Goal: Find specific page/section: Find specific page/section

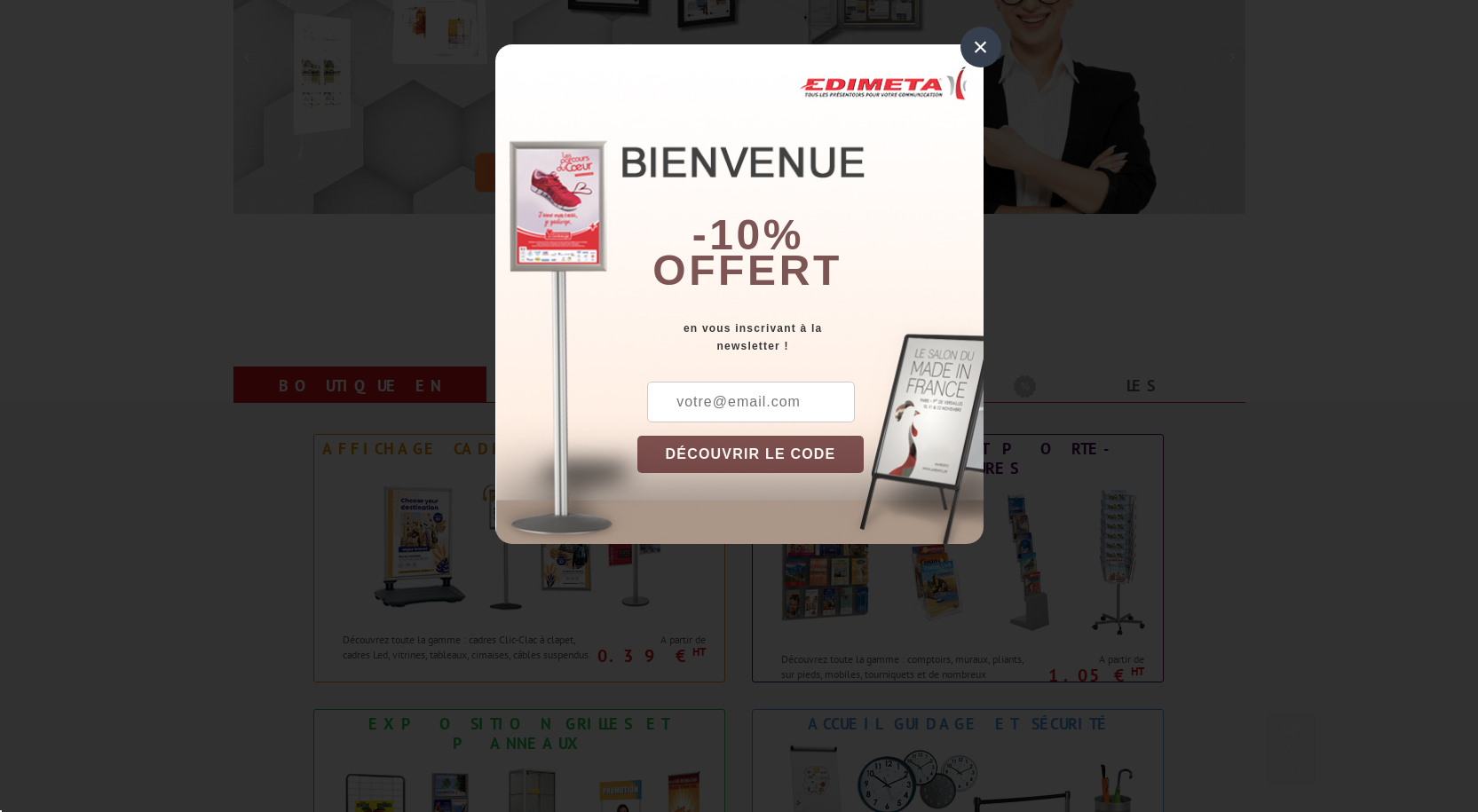
scroll to position [443, 0]
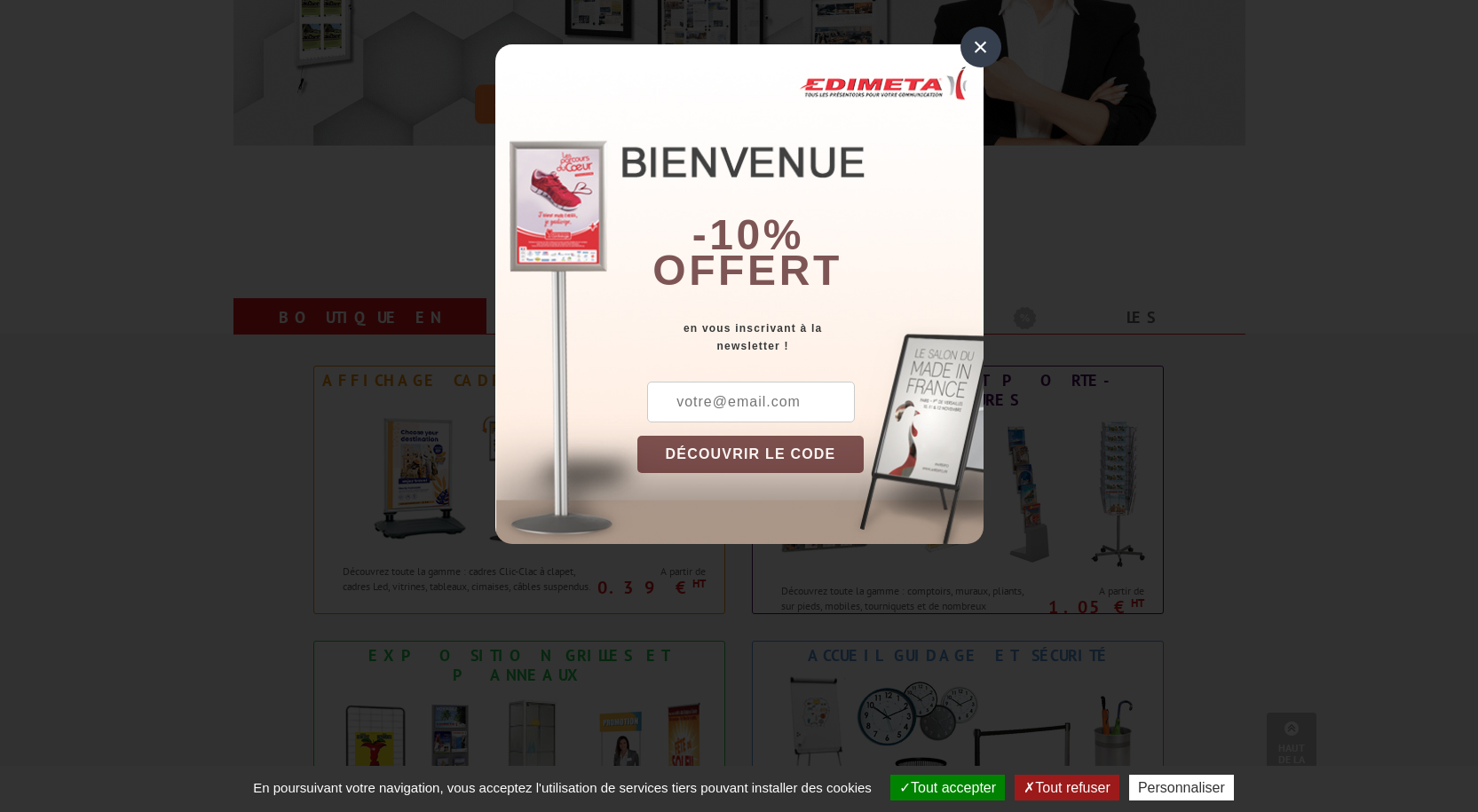
click at [987, 45] on div "×" at bounding box center [981, 47] width 41 height 41
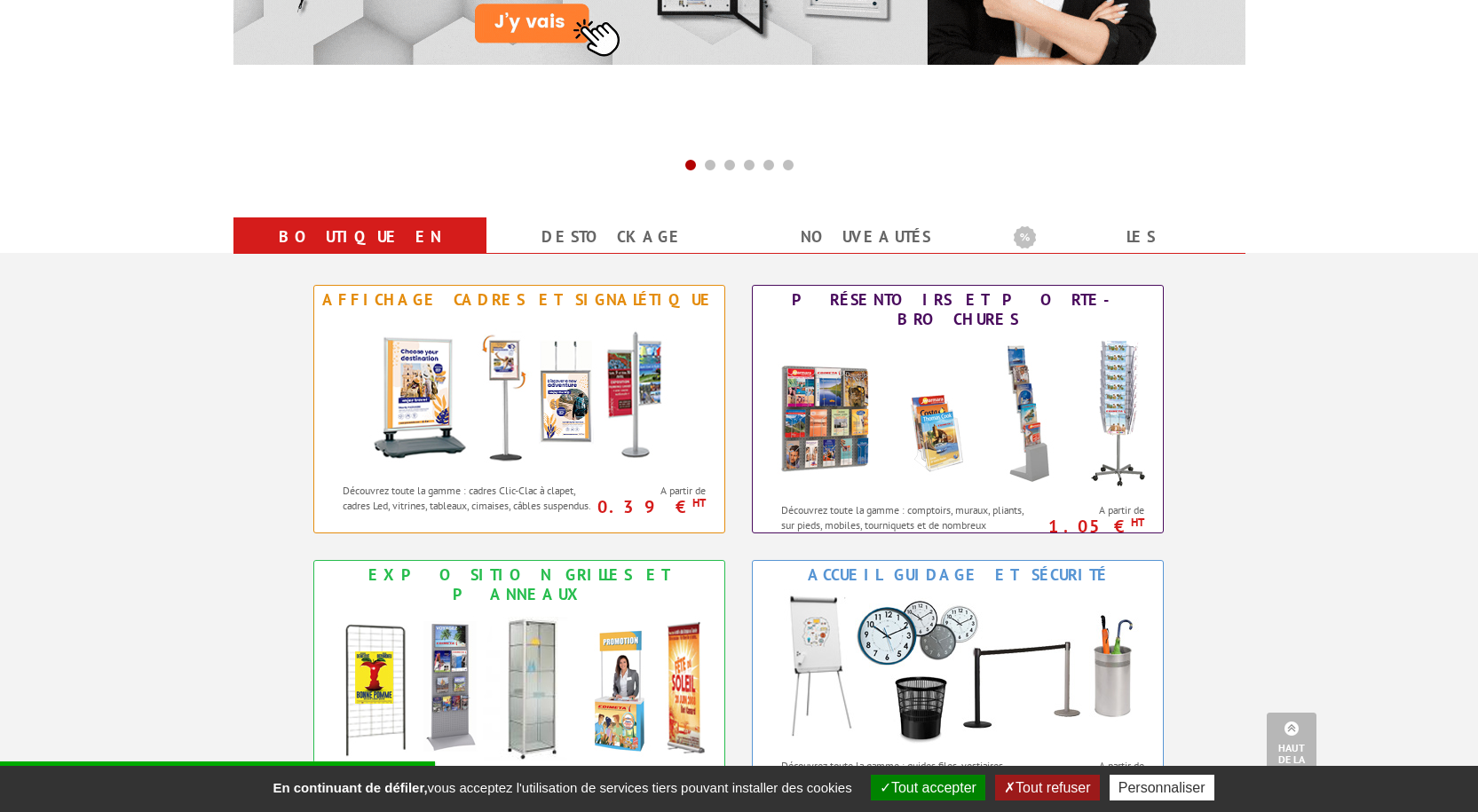
scroll to position [621, 0]
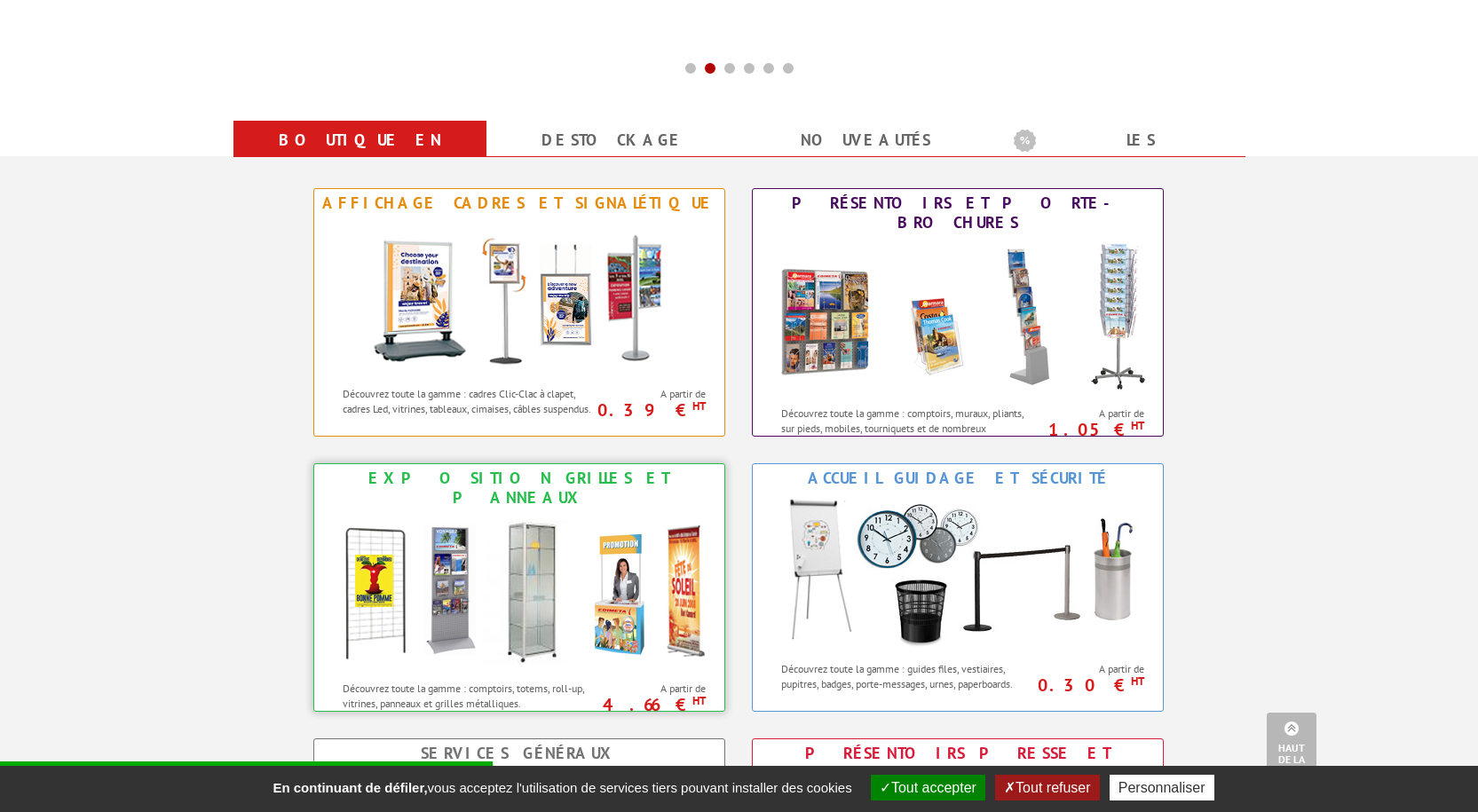
click at [594, 512] on img at bounding box center [519, 592] width 391 height 159
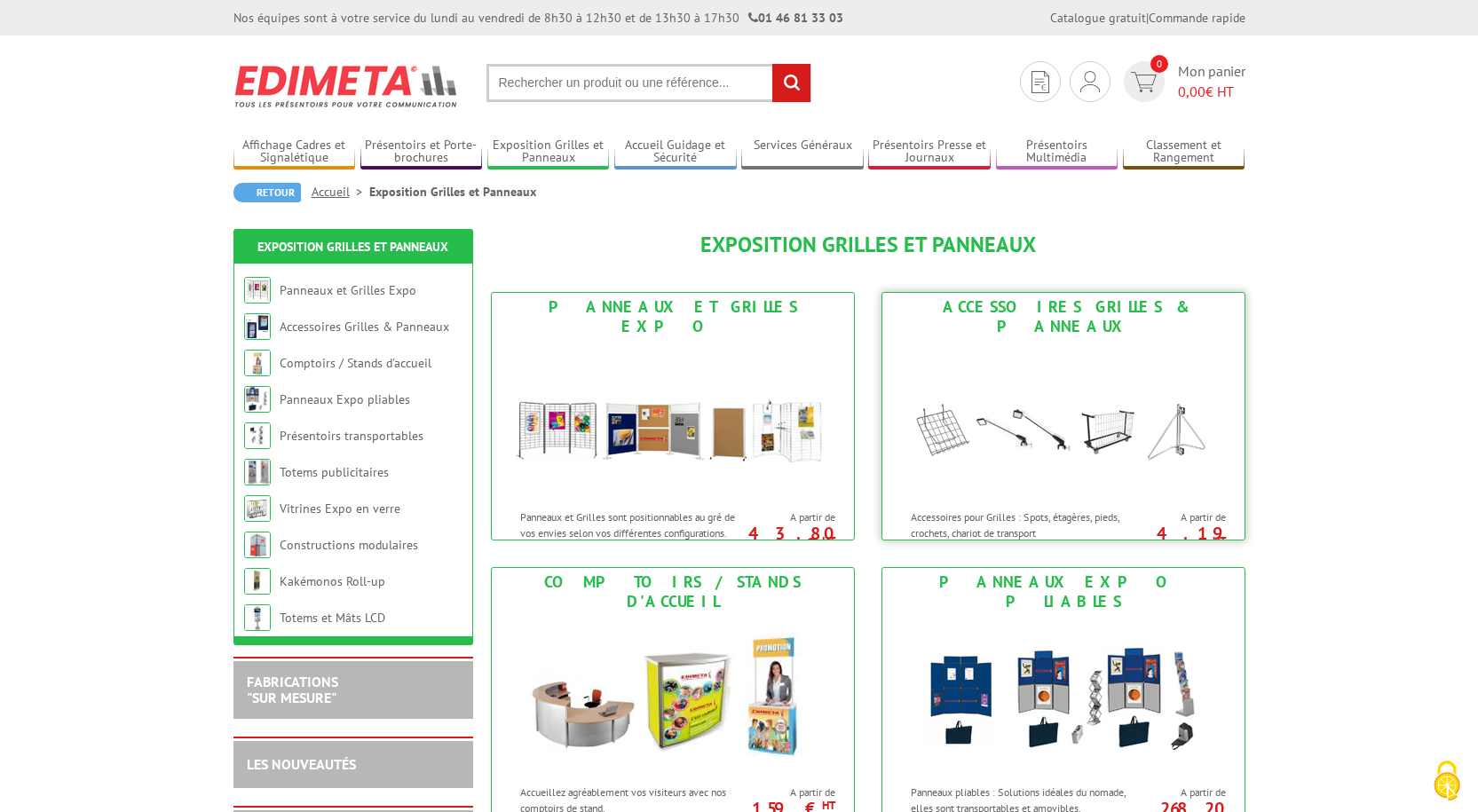
click at [1060, 388] on img at bounding box center [1063, 420] width 329 height 159
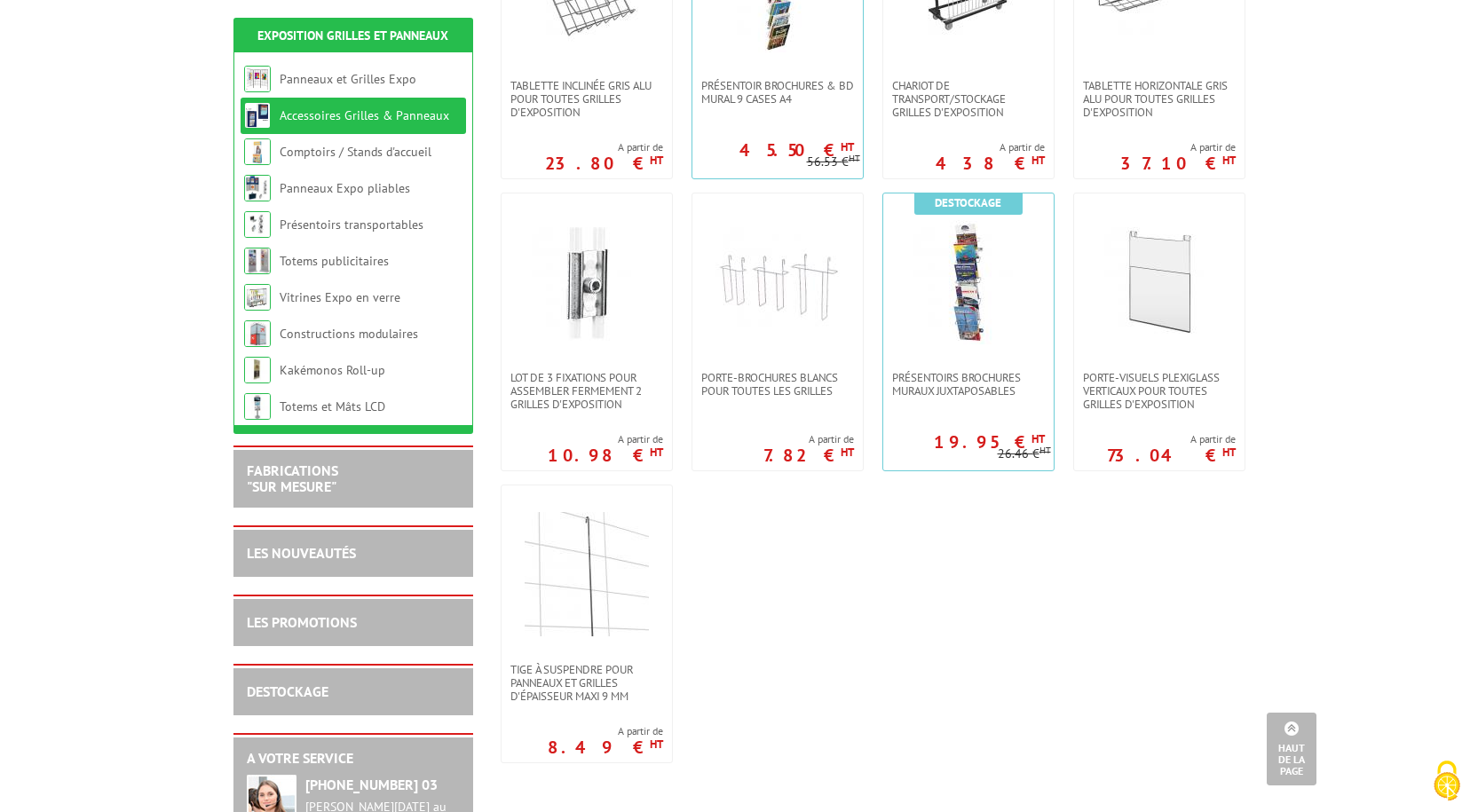
scroll to position [1065, 0]
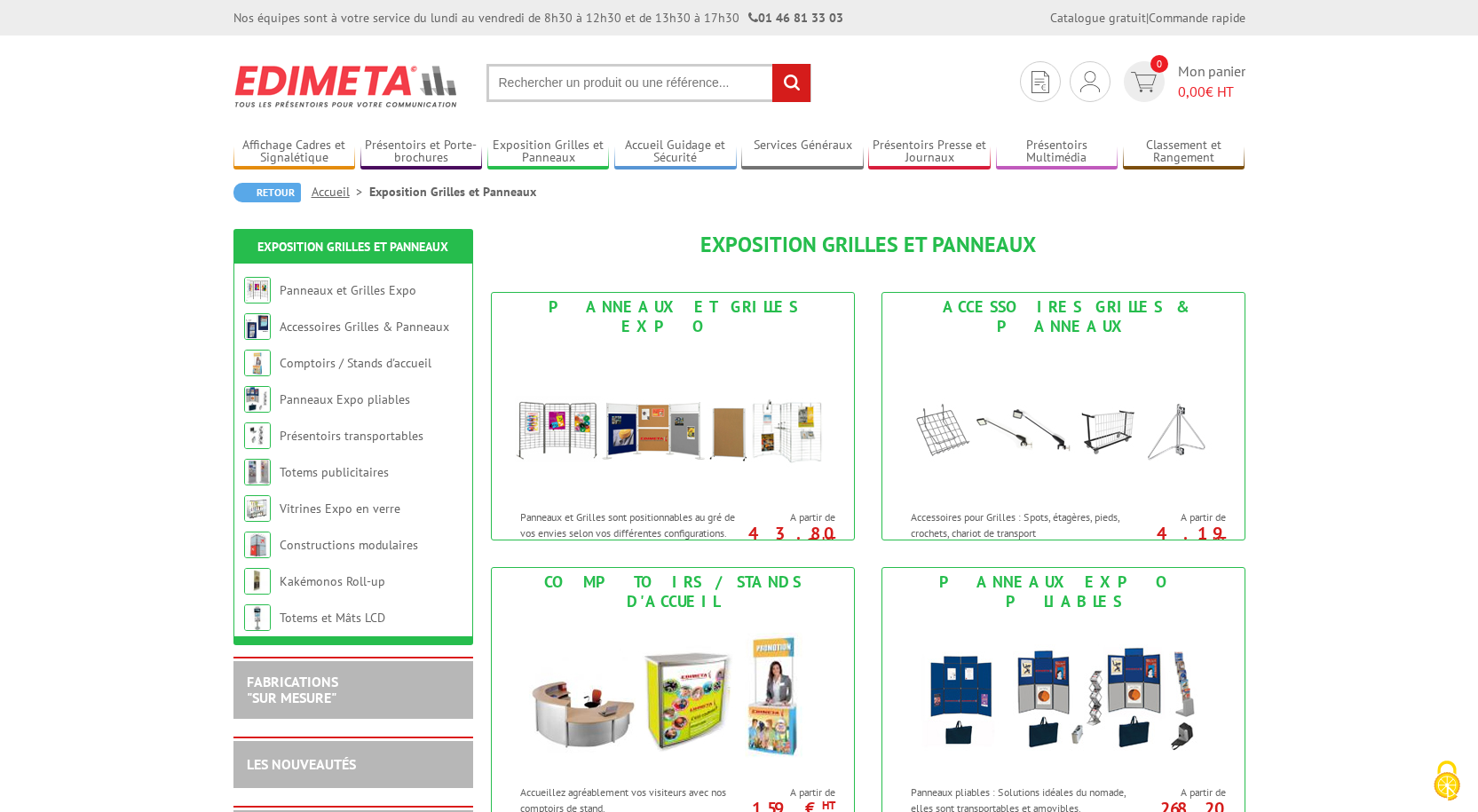
click at [591, 86] on input "text" at bounding box center [649, 83] width 325 height 38
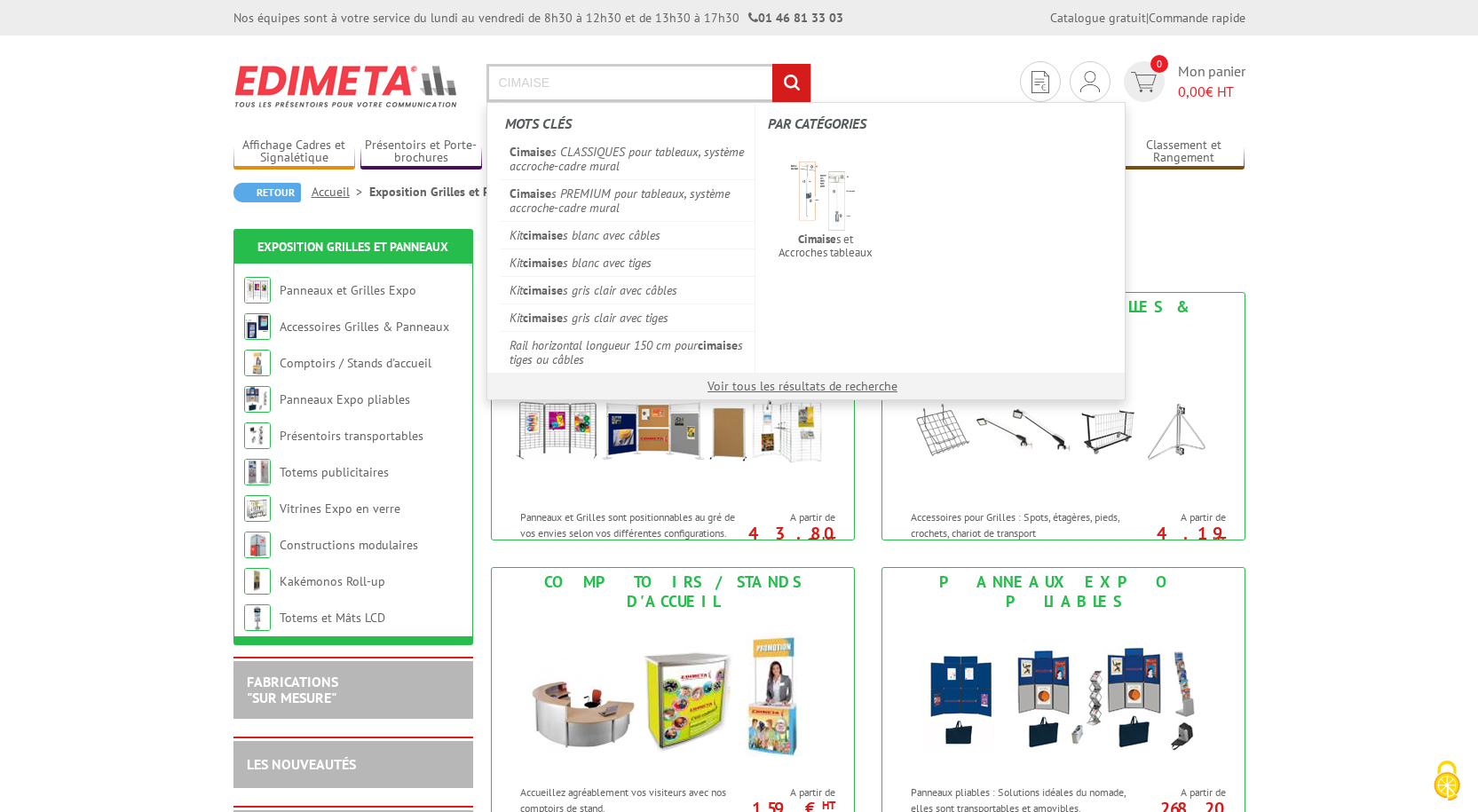
type input "CIMAISE"
click at [772, 64] on input "rechercher" at bounding box center [791, 83] width 38 height 38
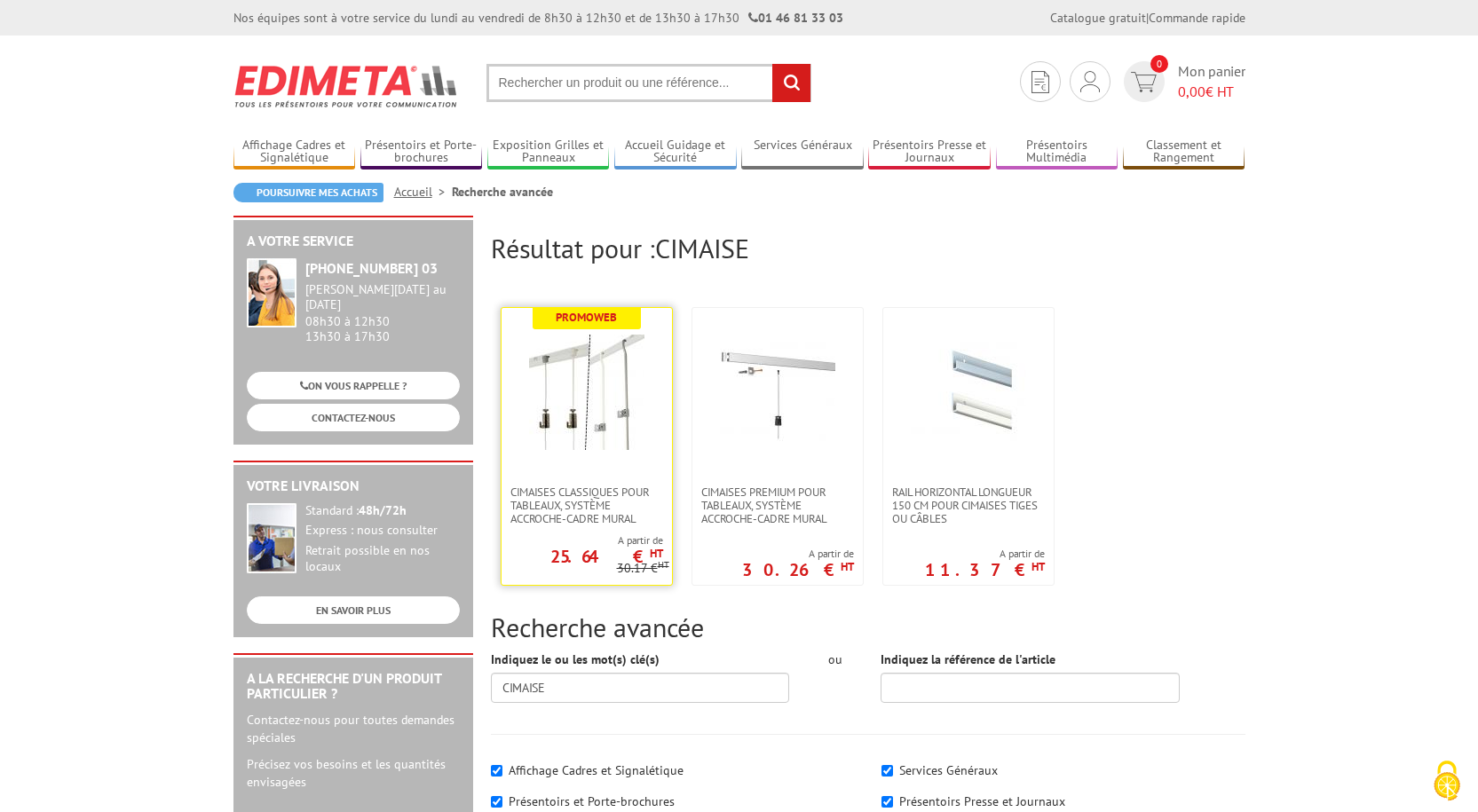
click at [633, 423] on img at bounding box center [587, 393] width 116 height 116
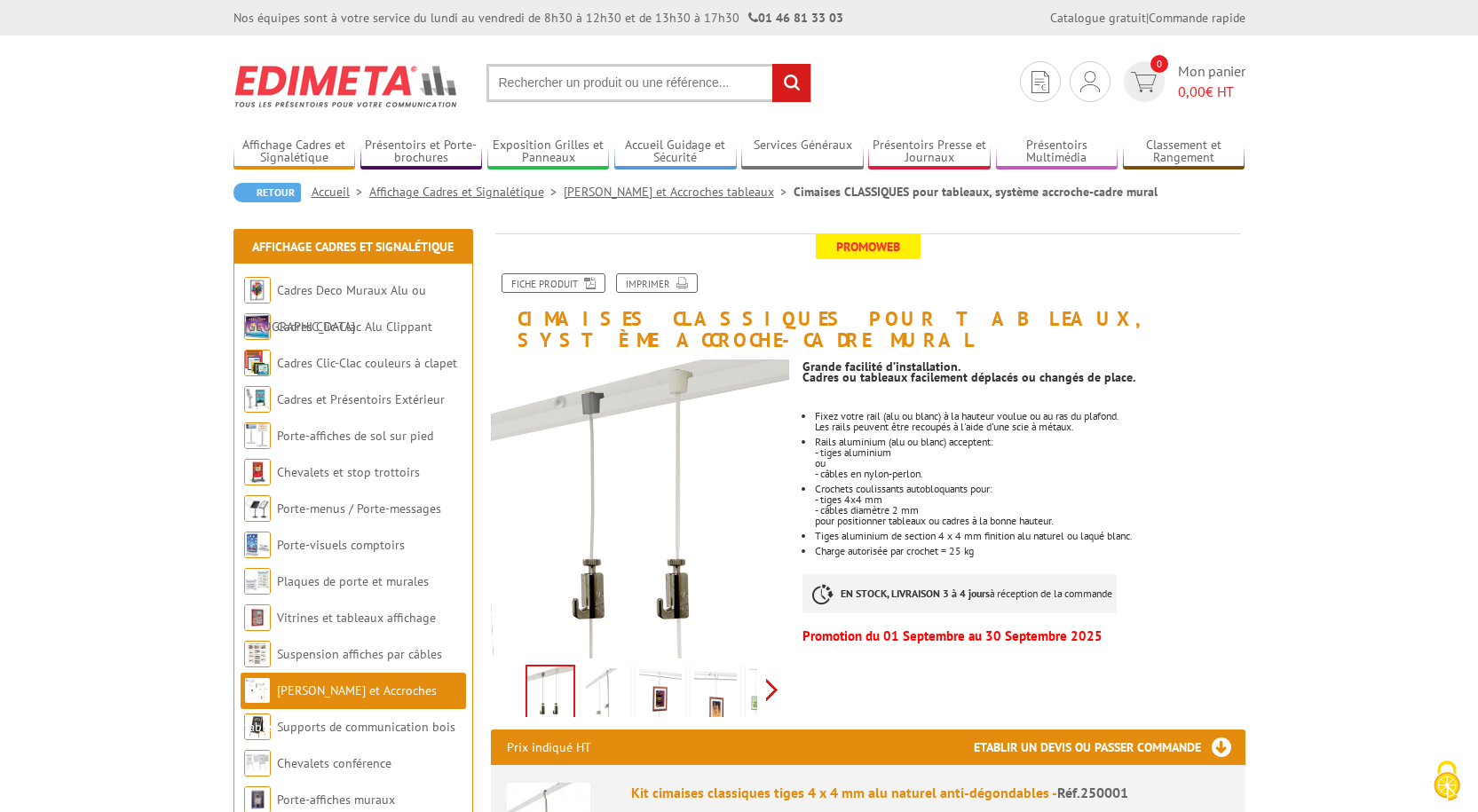
click at [770, 666] on div "Previous Next" at bounding box center [641, 689] width 299 height 62
click at [570, 677] on img at bounding box center [565, 695] width 43 height 55
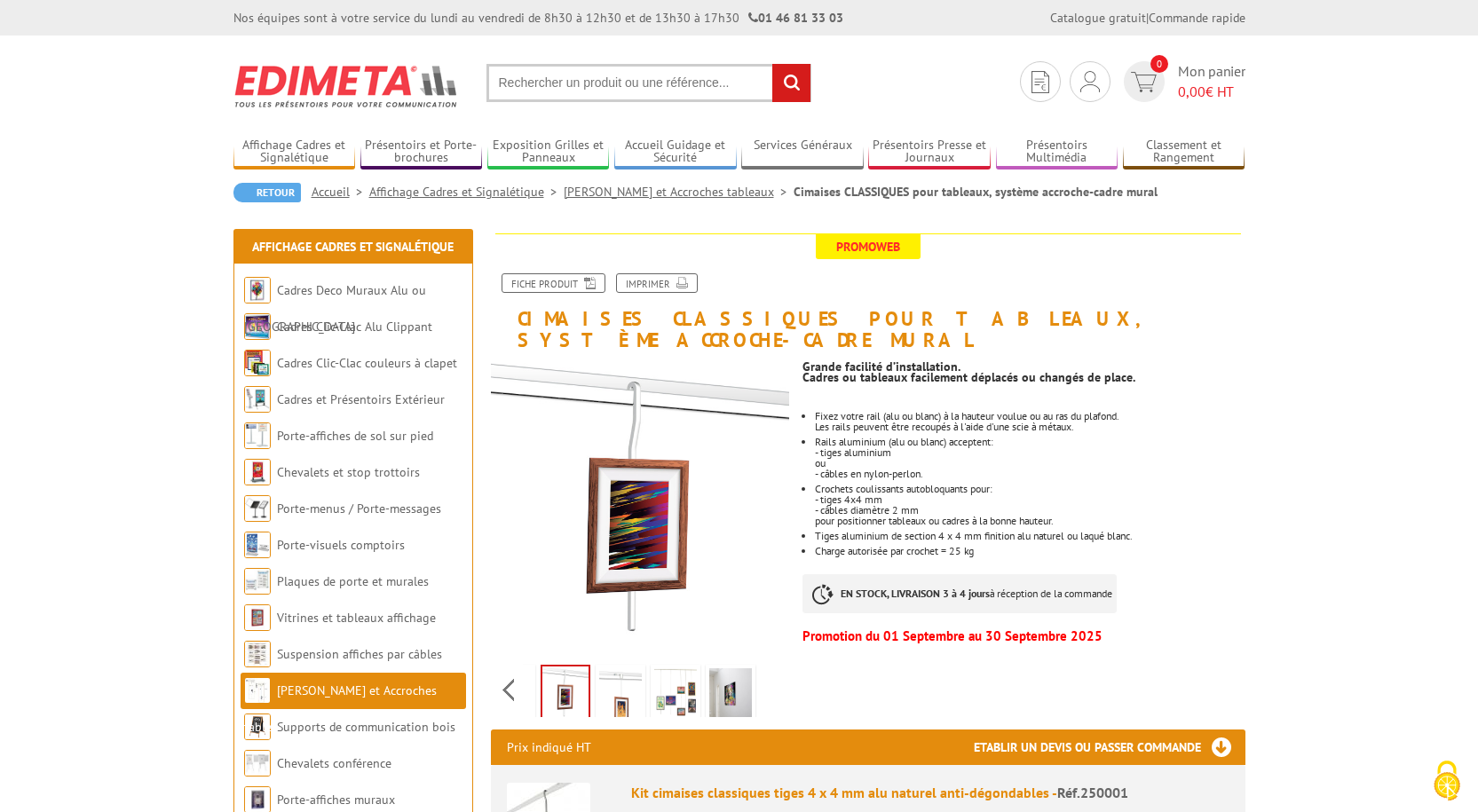
click at [616, 677] on img at bounding box center [620, 695] width 43 height 55
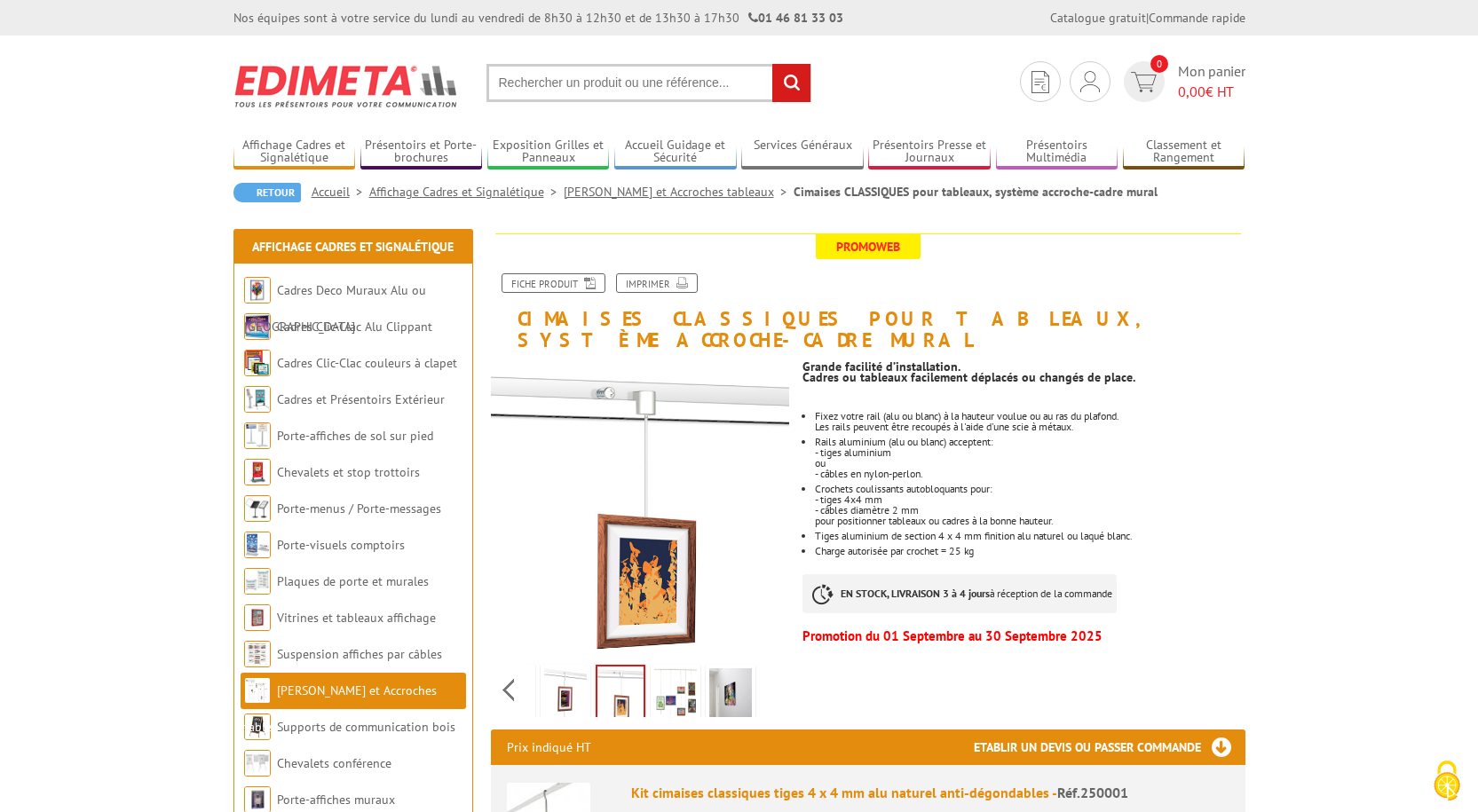
click at [680, 677] on img at bounding box center [675, 695] width 43 height 55
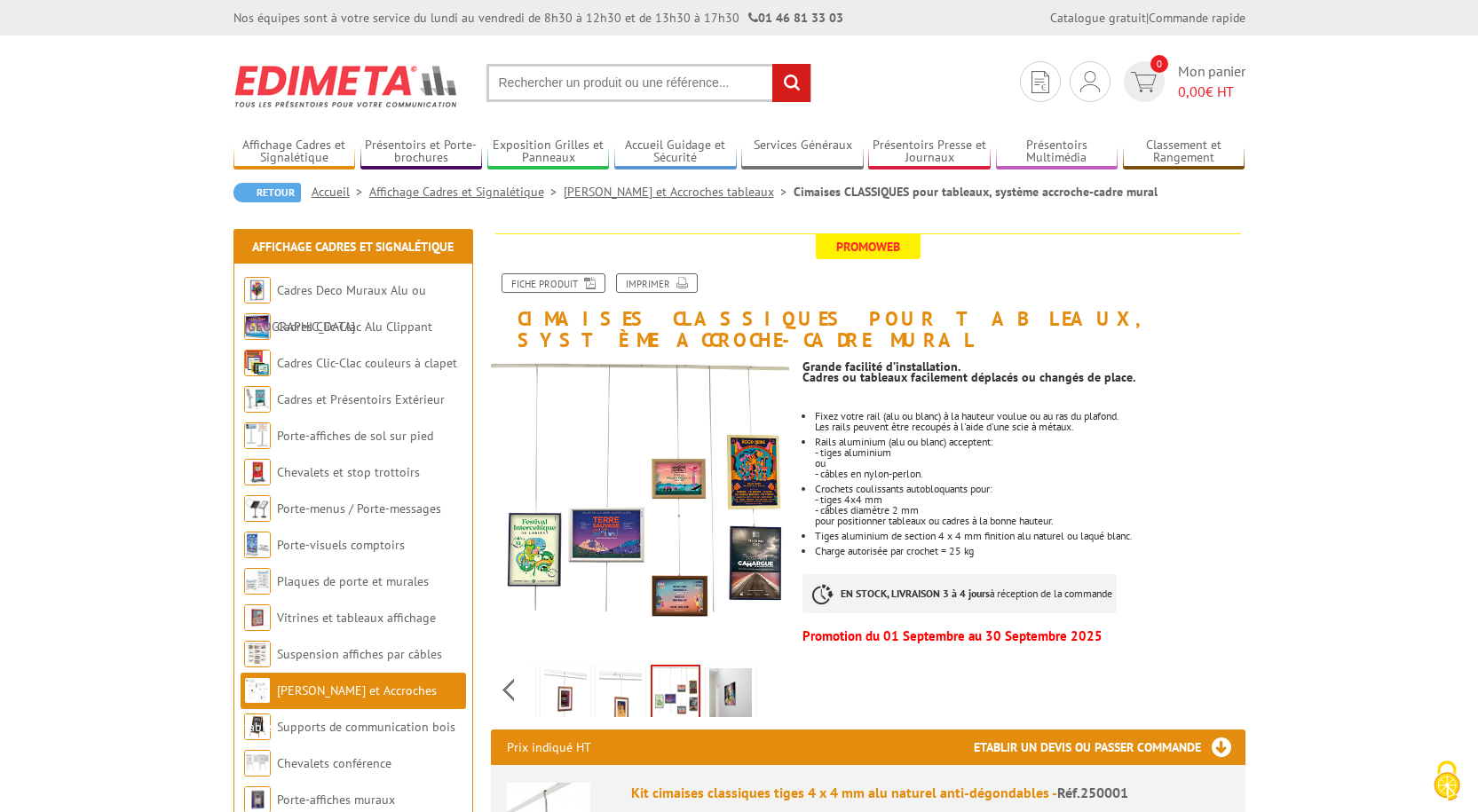
click at [729, 676] on img at bounding box center [731, 695] width 43 height 55
